Goal: Task Accomplishment & Management: Use online tool/utility

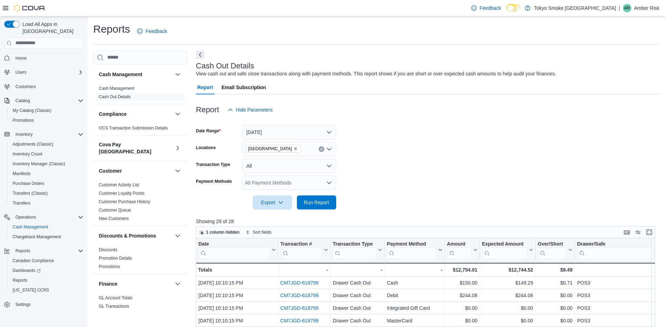
click at [483, 170] on form "Date Range [DATE] Locations [GEOGRAPHIC_DATA] Transaction Type All Payment Meth…" at bounding box center [428, 163] width 464 height 93
click at [21, 277] on span "Reports" at bounding box center [20, 280] width 15 height 6
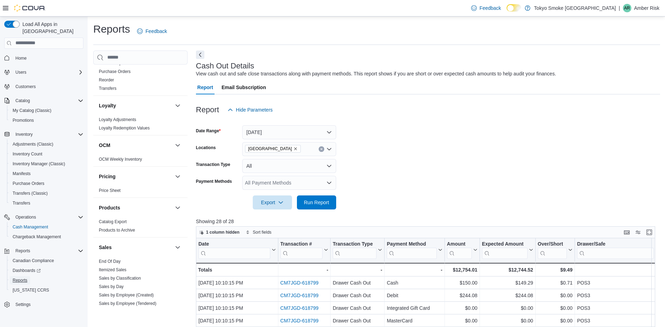
scroll to position [451, 0]
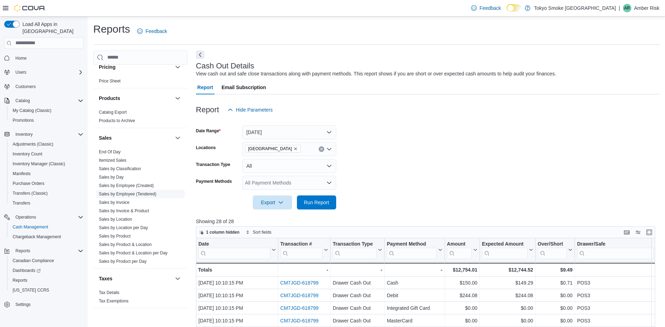
click at [137, 191] on link "Sales by Employee (Tendered)" at bounding box center [127, 193] width 57 height 5
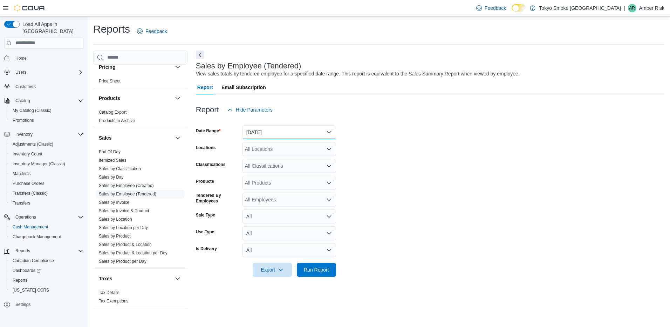
click at [268, 136] on button "[DATE]" at bounding box center [289, 132] width 94 height 14
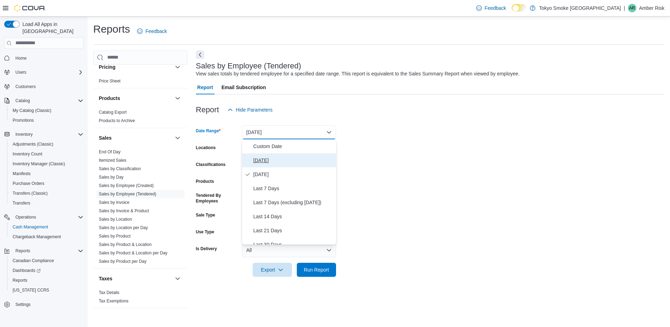
click at [262, 162] on span "[DATE]" at bounding box center [293, 160] width 80 height 8
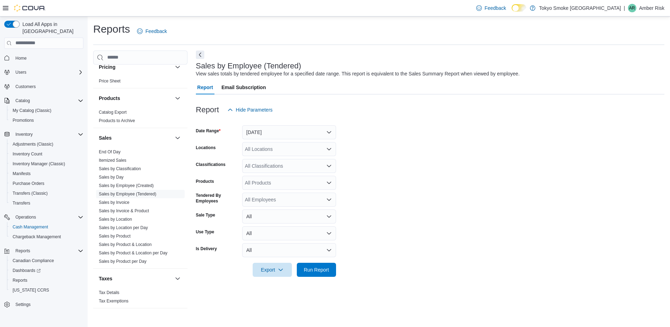
click at [507, 150] on form "Date Range [DATE] Locations All Locations Classifications All Classifications P…" at bounding box center [430, 197] width 469 height 160
click at [317, 269] on span "Run Report" at bounding box center [316, 269] width 25 height 7
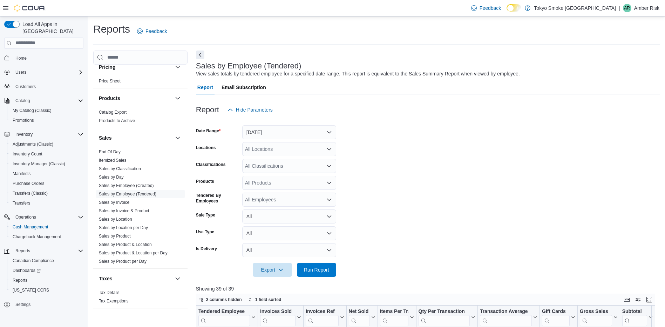
click at [465, 139] on form "Date Range [DATE] Locations All Locations Classifications All Classifications P…" at bounding box center [428, 197] width 464 height 160
